Goal: Task Accomplishment & Management: Use online tool/utility

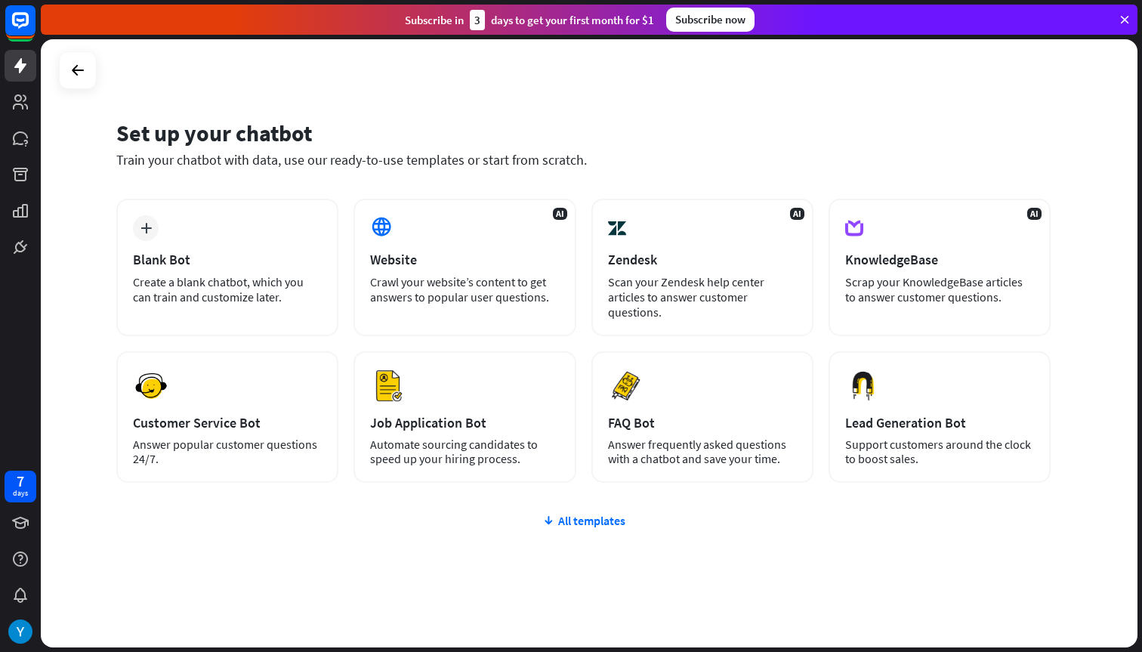
click at [571, 511] on div "plus Blank Bot Create a blank chatbot, which you can train and customize later.…" at bounding box center [583, 431] width 934 height 465
click at [571, 532] on div "plus Blank Bot Create a blank chatbot, which you can train and customize later.…" at bounding box center [583, 431] width 934 height 465
click at [572, 522] on div "All templates" at bounding box center [583, 520] width 934 height 15
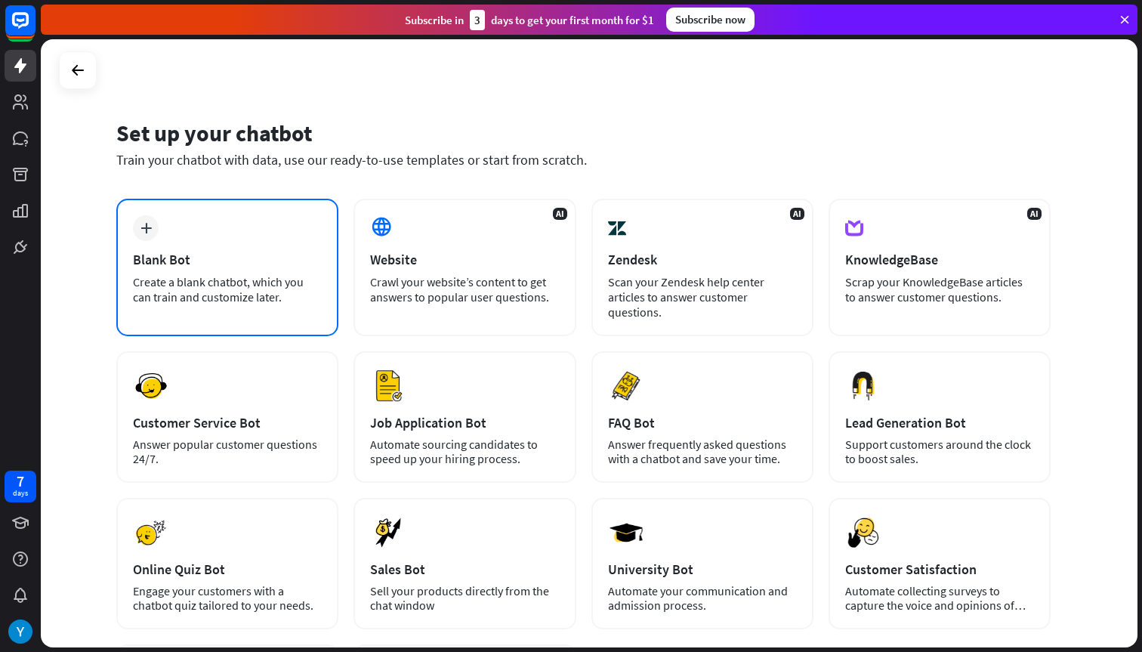
click at [277, 242] on div "plus Blank Bot Create a blank chatbot, which you can train and customize later." at bounding box center [227, 267] width 222 height 137
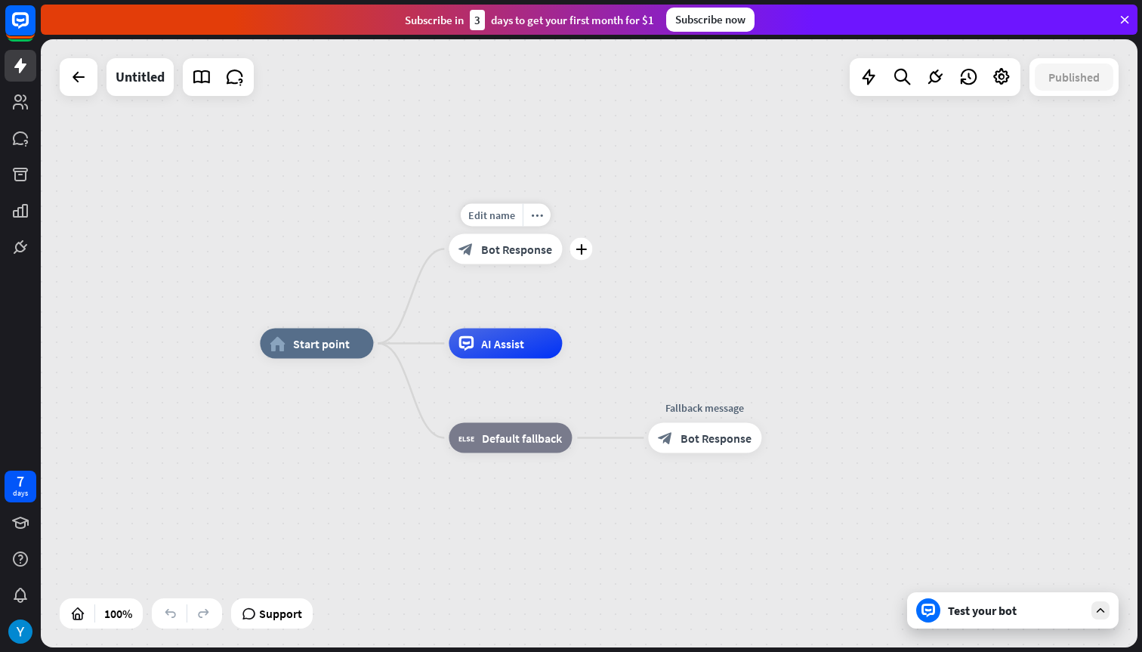
click at [500, 242] on span "Bot Response" at bounding box center [516, 249] width 71 height 15
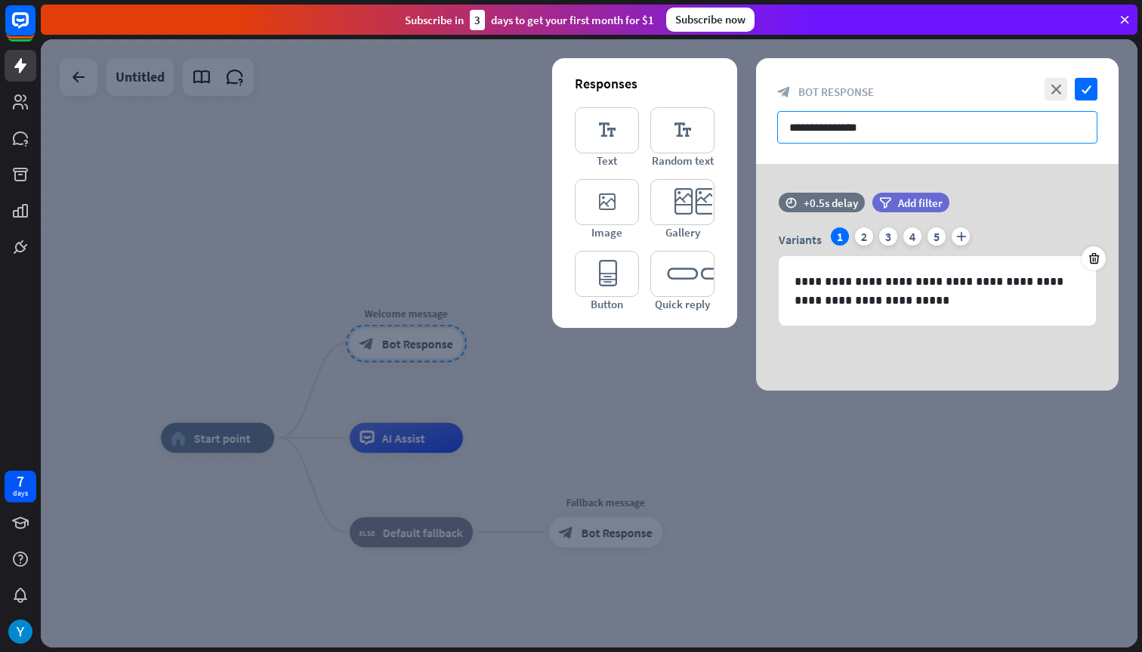
click at [857, 134] on input "**********" at bounding box center [937, 127] width 320 height 32
click at [1081, 98] on icon "check" at bounding box center [1085, 89] width 23 height 23
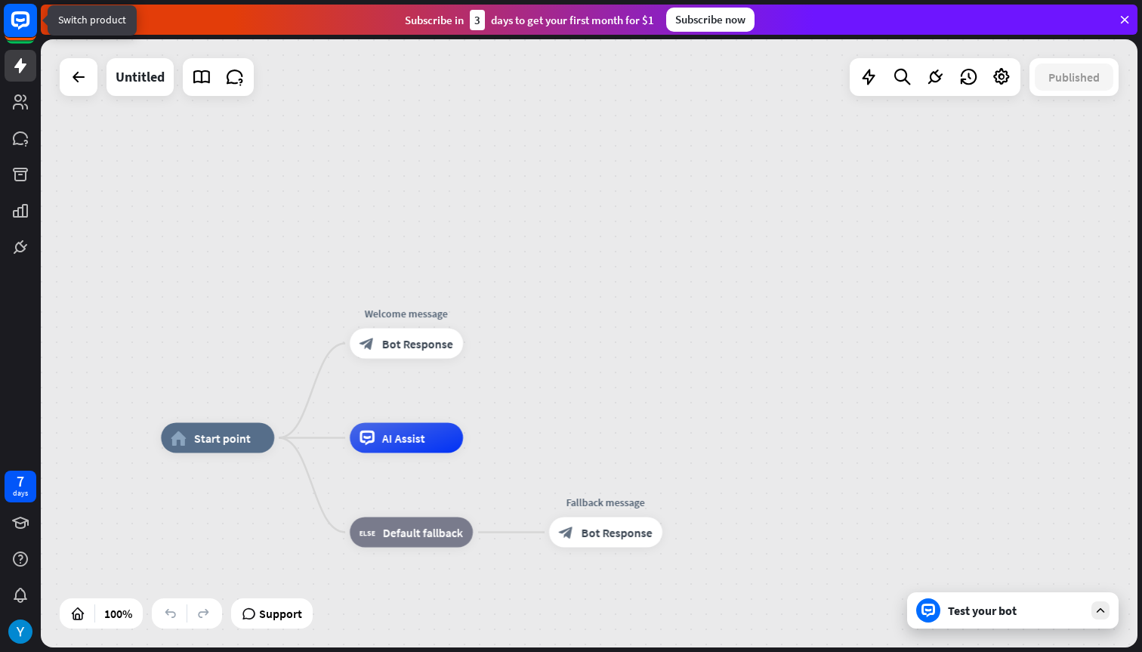
click at [23, 31] on rect at bounding box center [20, 20] width 33 height 33
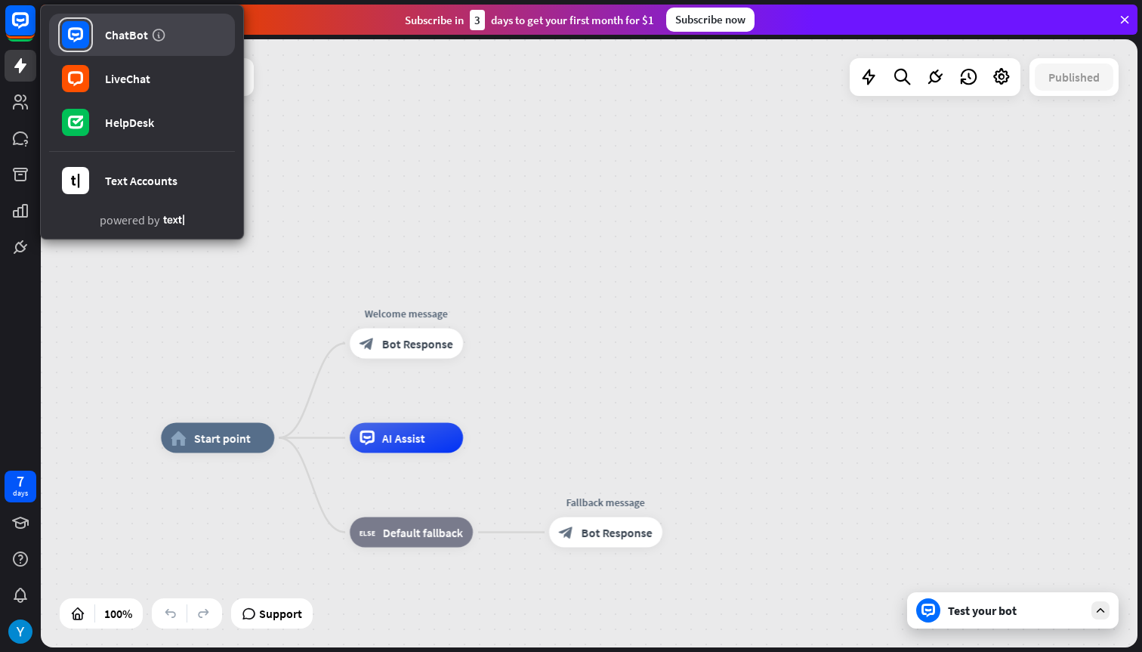
click at [85, 49] on div at bounding box center [75, 34] width 35 height 35
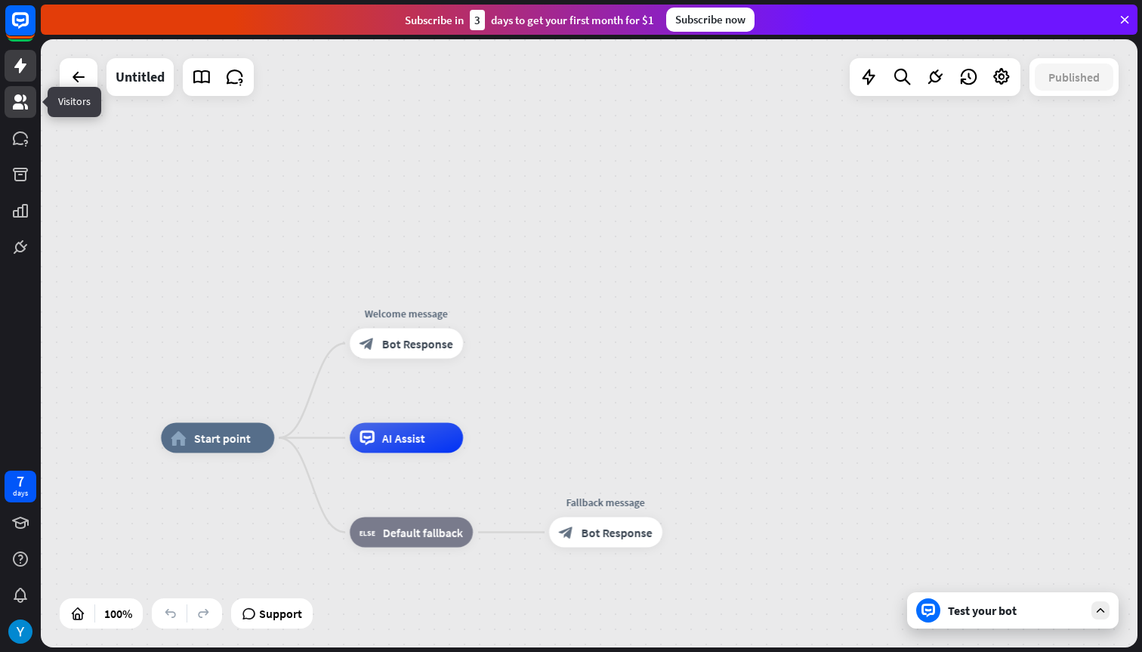
click at [30, 102] on link at bounding box center [21, 102] width 32 height 32
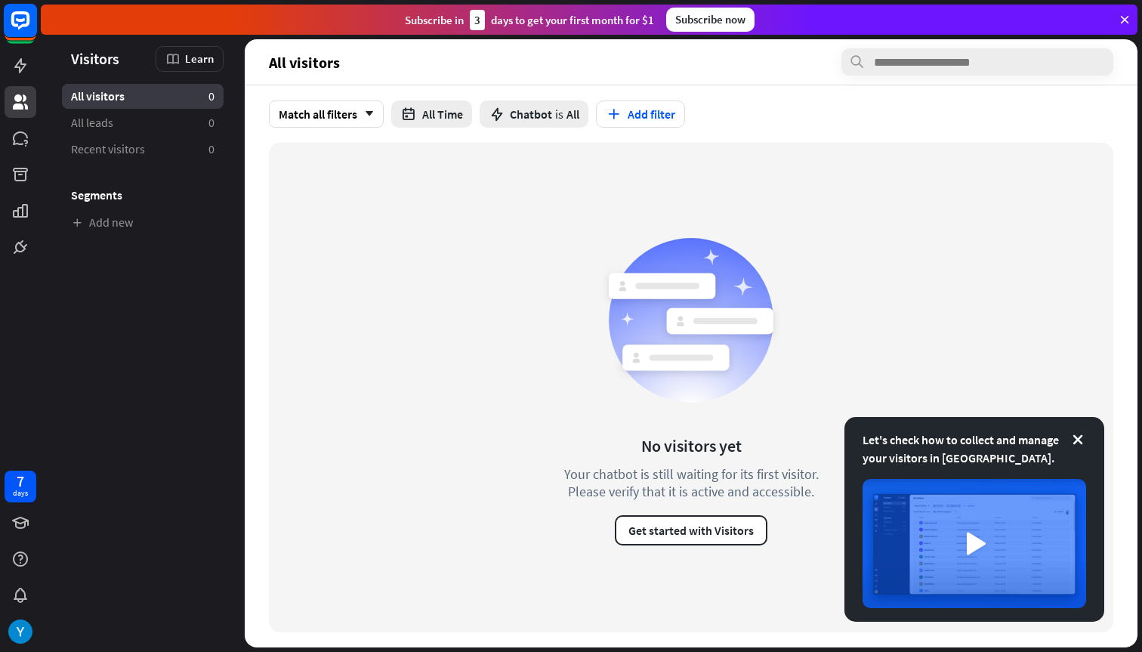
click at [29, 17] on icon at bounding box center [20, 20] width 18 height 18
